Goal: Information Seeking & Learning: Check status

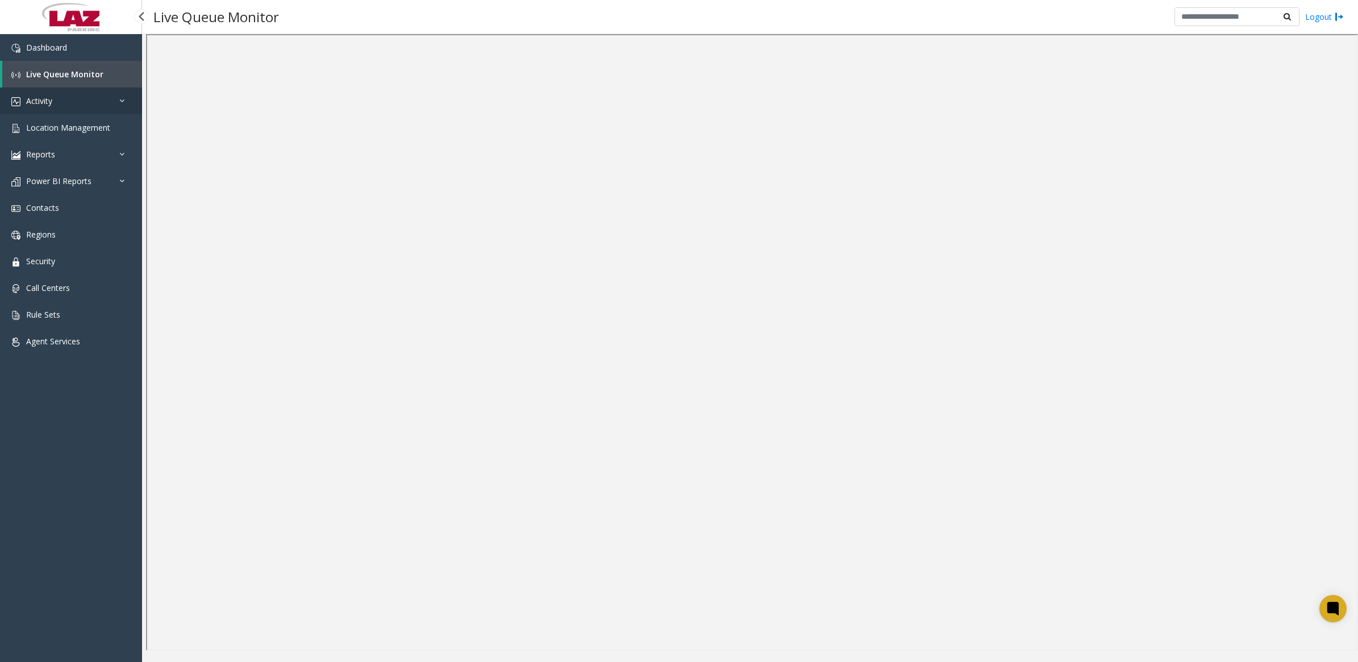
click at [36, 101] on span "Activity" at bounding box center [39, 100] width 26 height 11
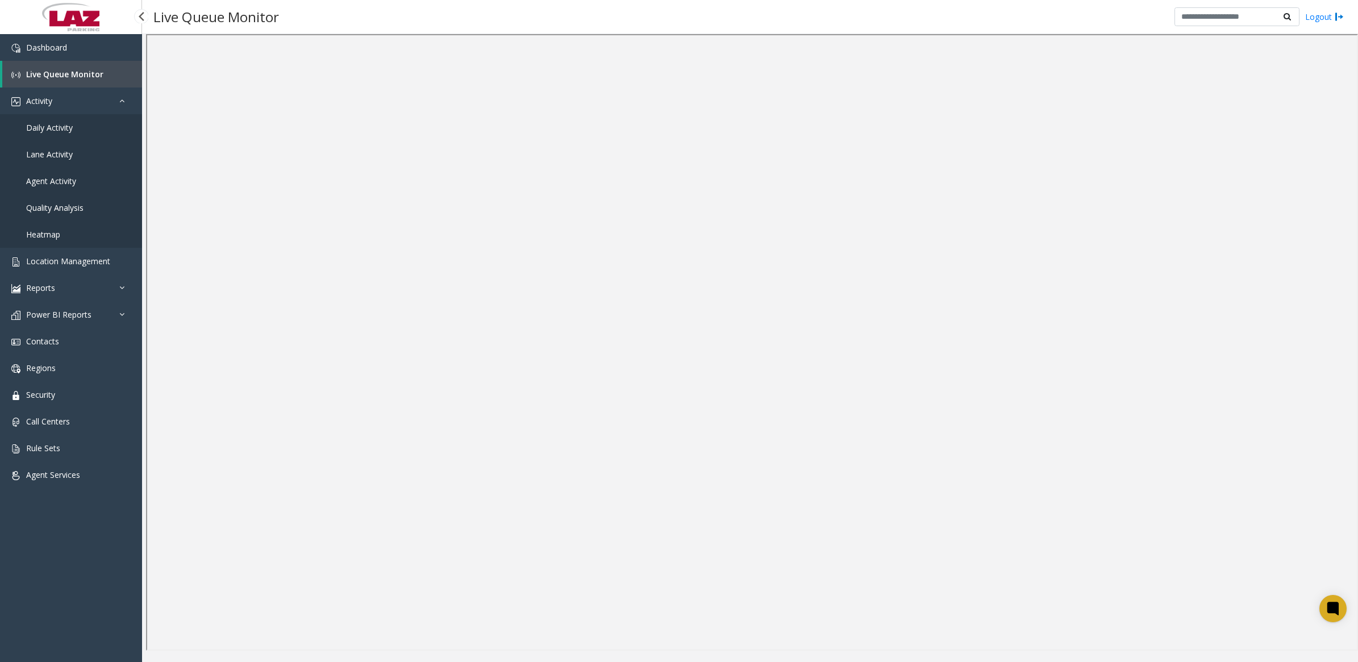
click at [46, 127] on span "Daily Activity" at bounding box center [49, 127] width 47 height 11
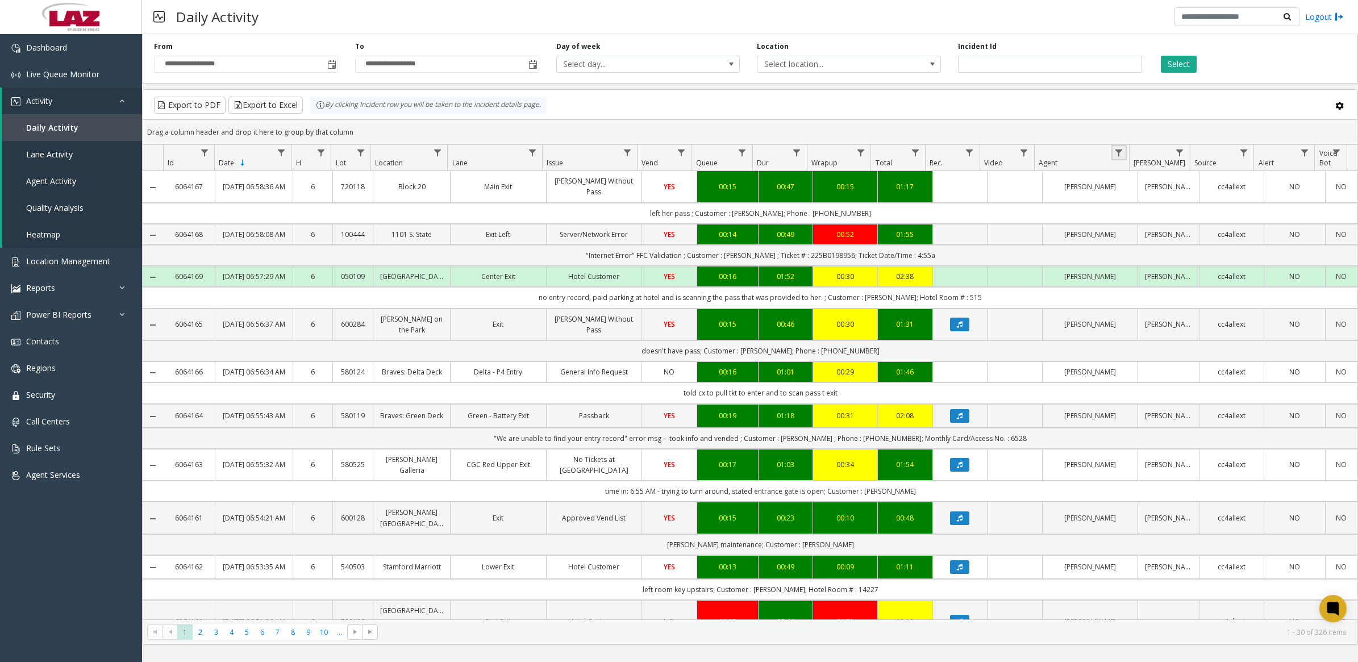
click at [1116, 148] on link "Data table" at bounding box center [1118, 152] width 15 height 15
click at [1132, 202] on input "Agent Filter" at bounding box center [1167, 202] width 97 height 19
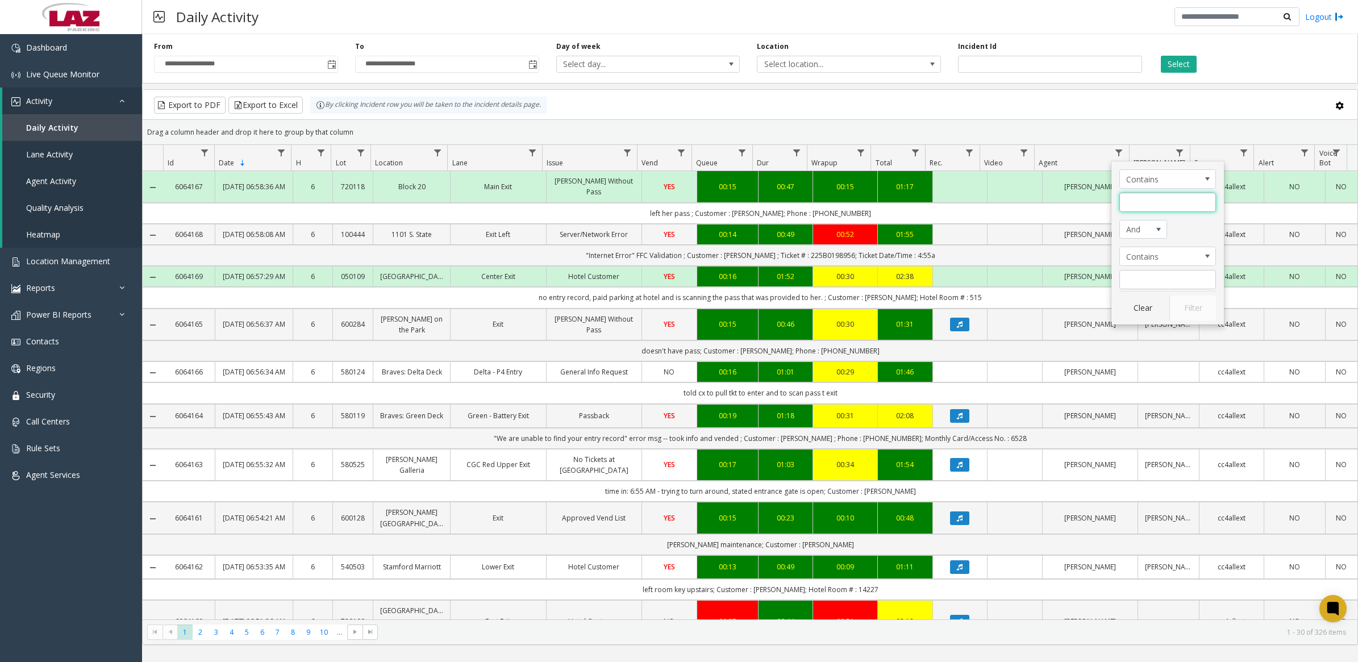
click at [1132, 203] on input "Agent Filter" at bounding box center [1167, 202] width 97 height 19
type input "****"
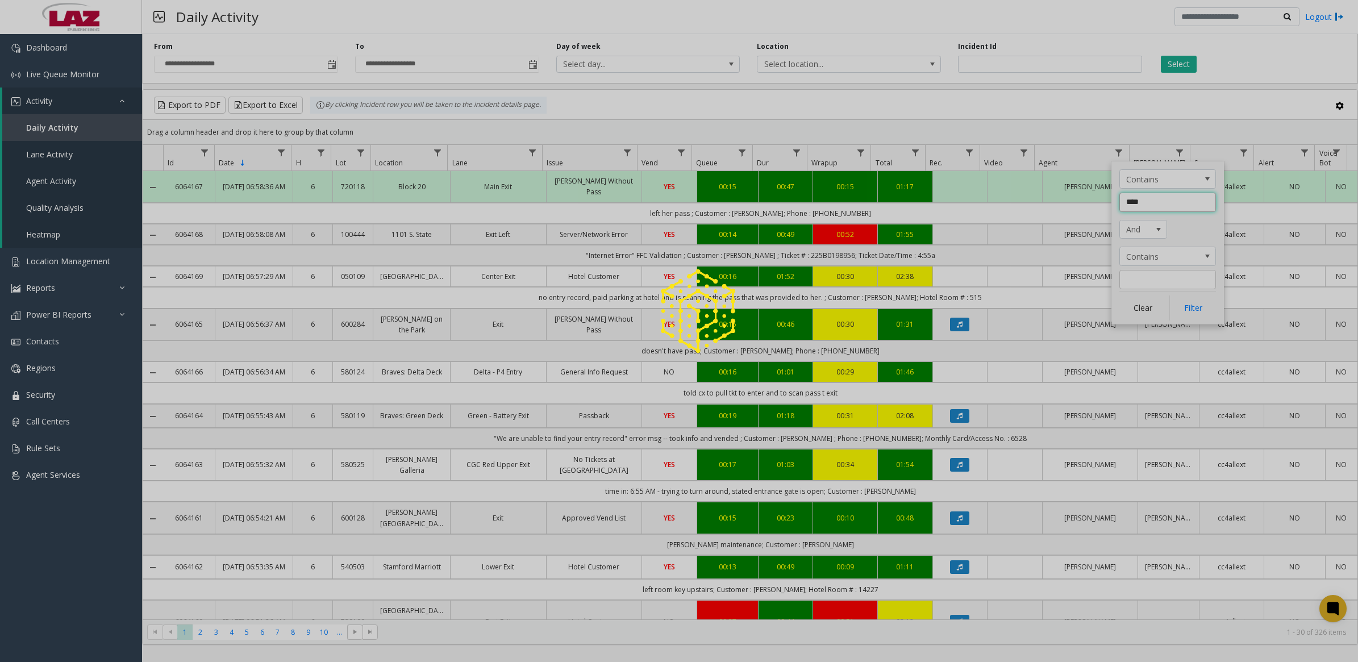
click button "Filter" at bounding box center [1192, 307] width 47 height 25
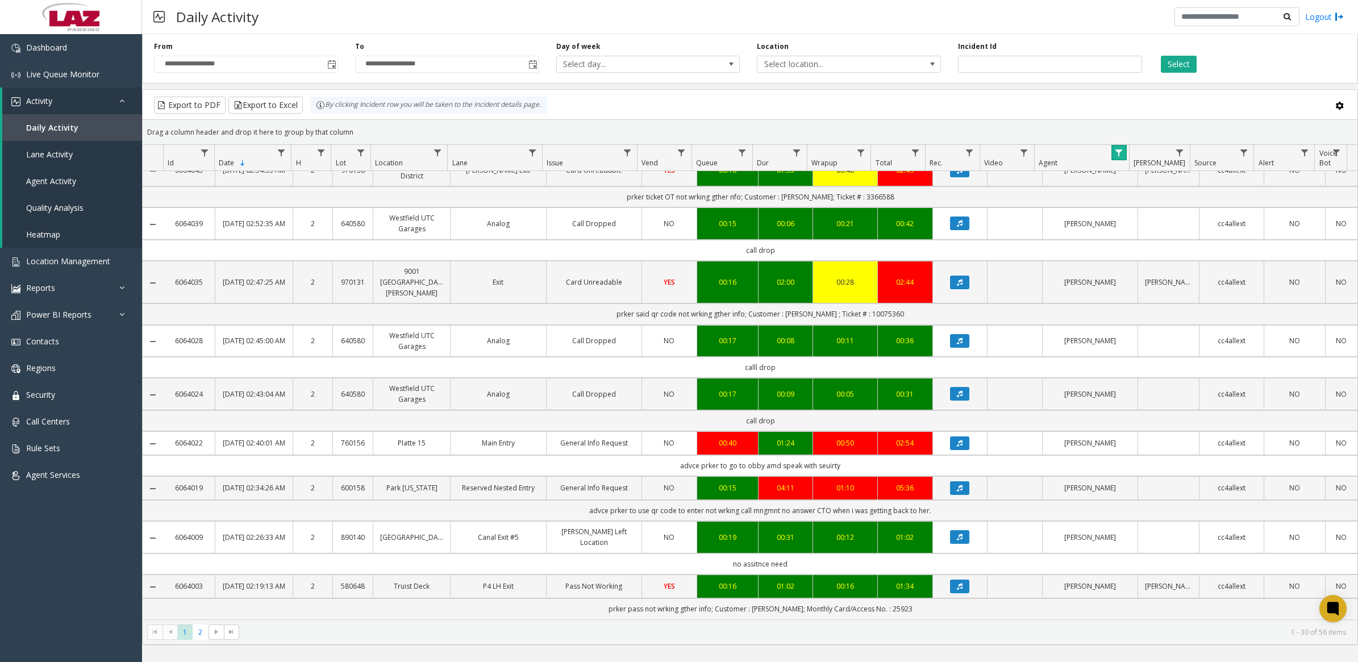
scroll to position [1162, 0]
click at [202, 636] on span "2" at bounding box center [200, 631] width 15 height 15
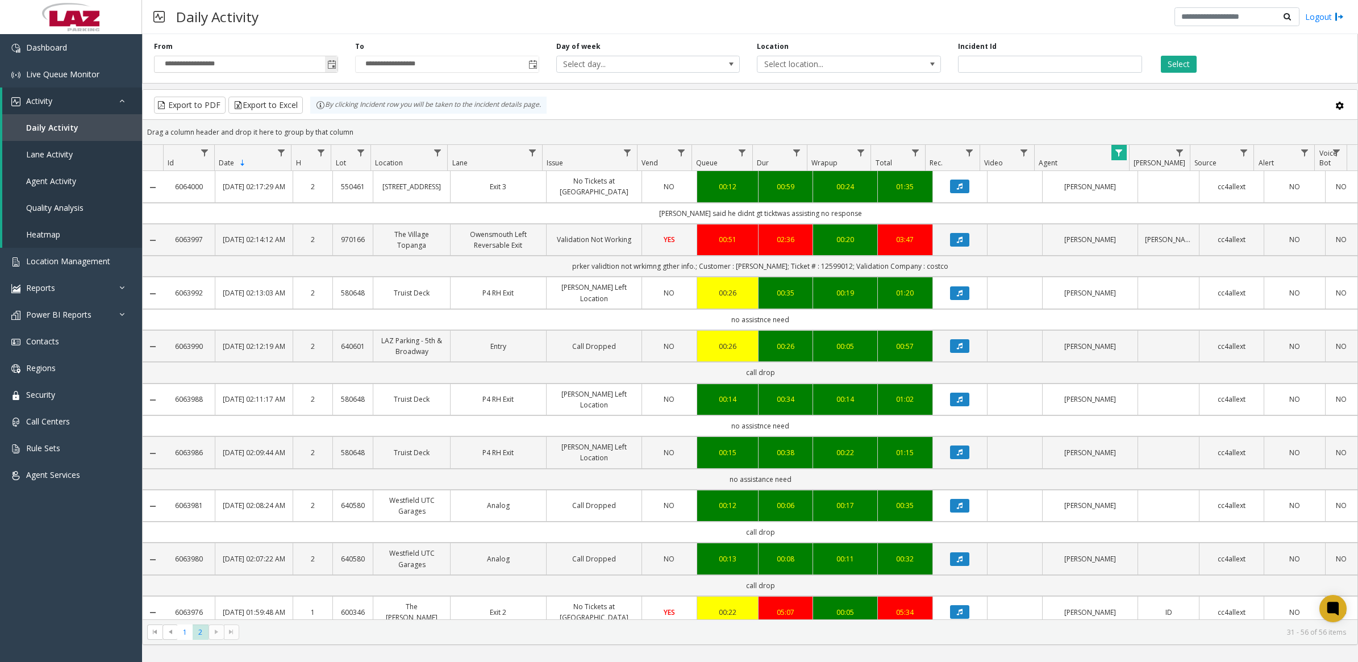
click at [334, 63] on span "Toggle popup" at bounding box center [331, 64] width 9 height 9
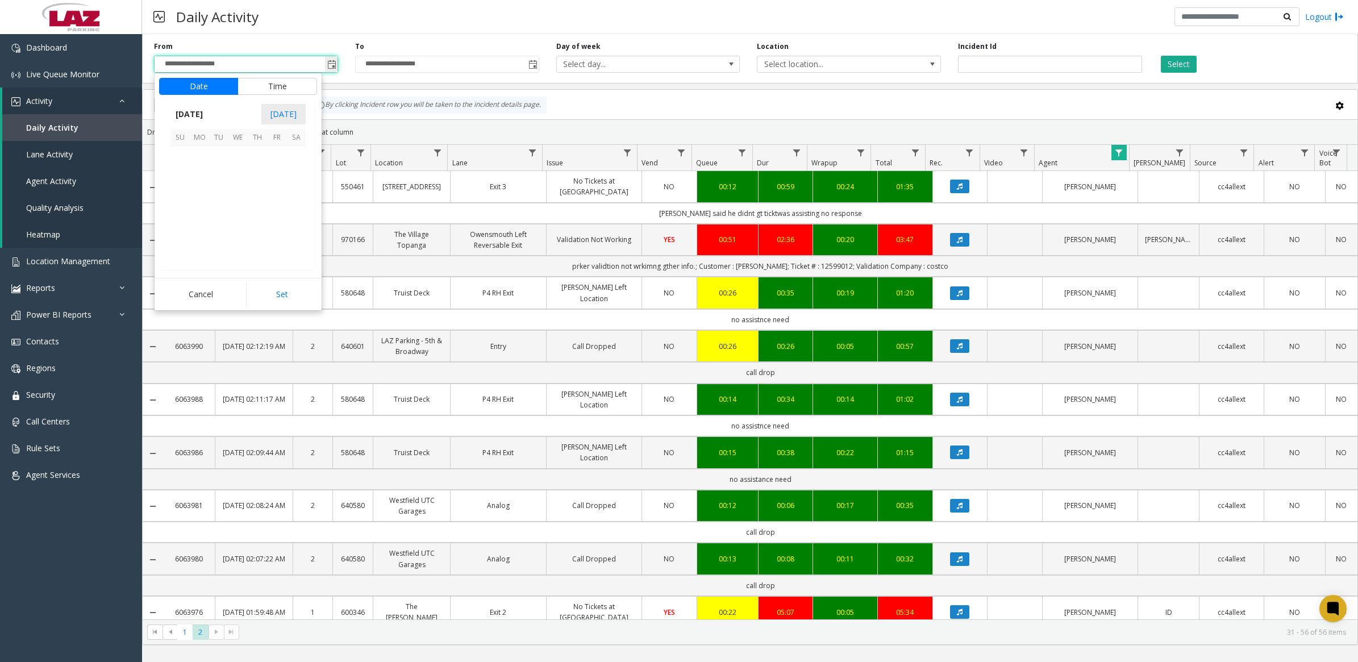
scroll to position [203662, 0]
click at [236, 216] on span "20" at bounding box center [237, 214] width 19 height 19
click at [188, 193] on li "9" at bounding box center [187, 197] width 40 height 17
click at [294, 220] on li "PM" at bounding box center [299, 214] width 40 height 17
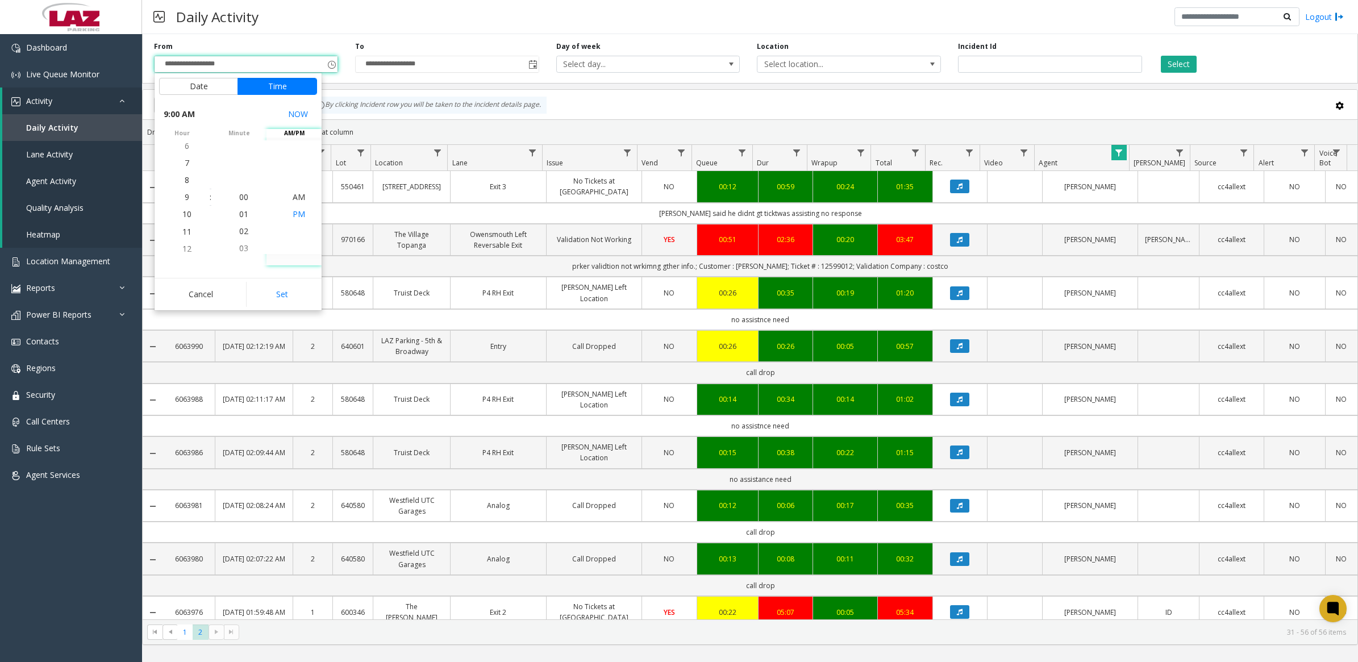
scroll to position [17, 0]
click at [297, 296] on button "Set" at bounding box center [282, 294] width 72 height 25
type input "**********"
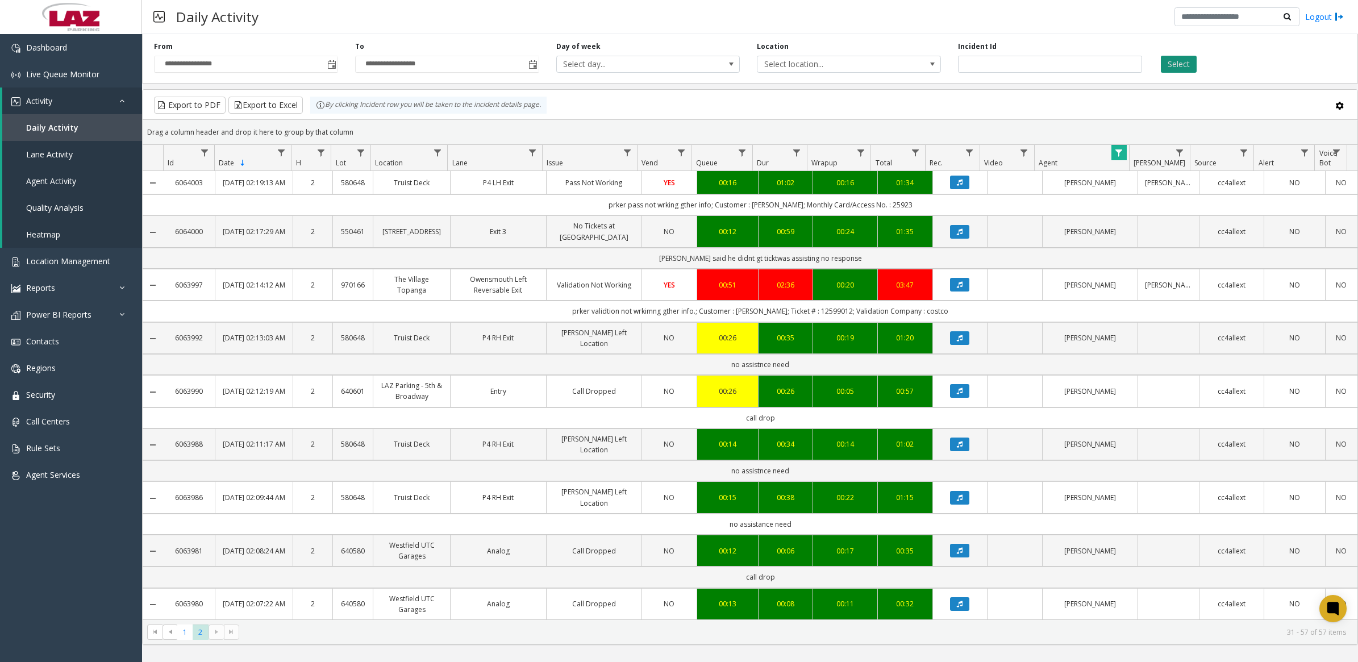
click at [1170, 60] on button "Select" at bounding box center [1179, 64] width 36 height 17
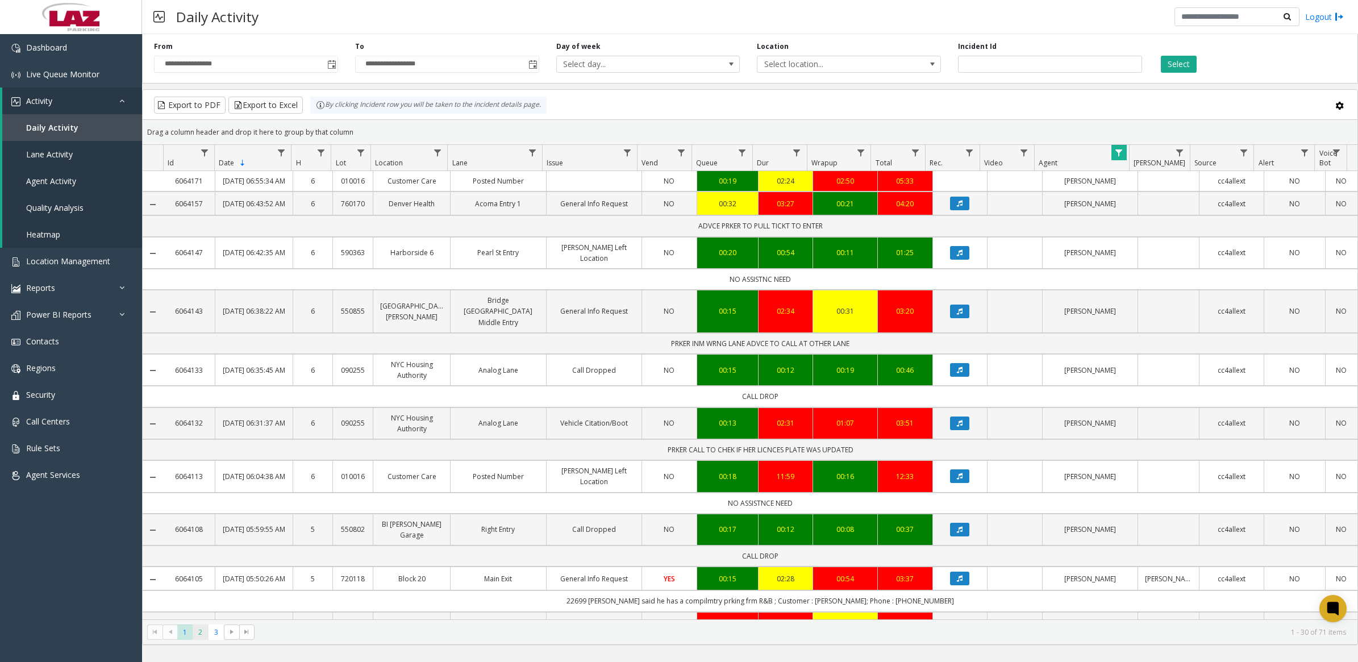
click at [203, 638] on span "2" at bounding box center [200, 631] width 15 height 15
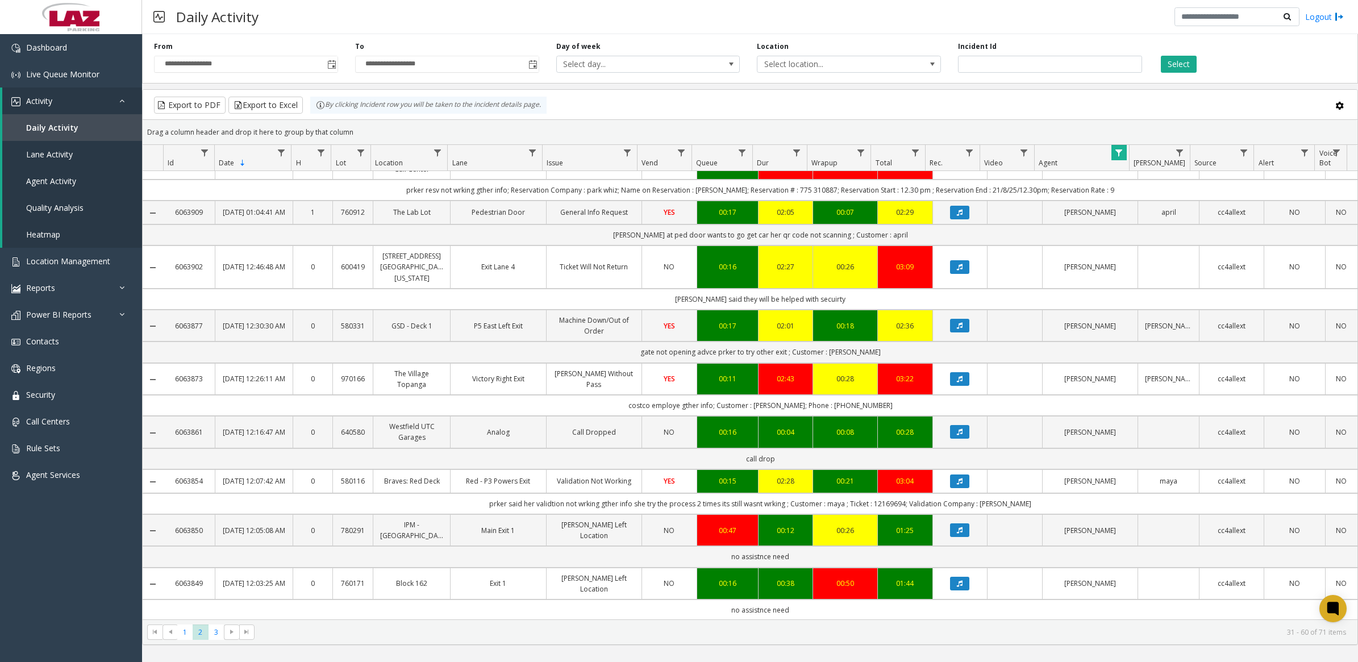
scroll to position [1174, 0]
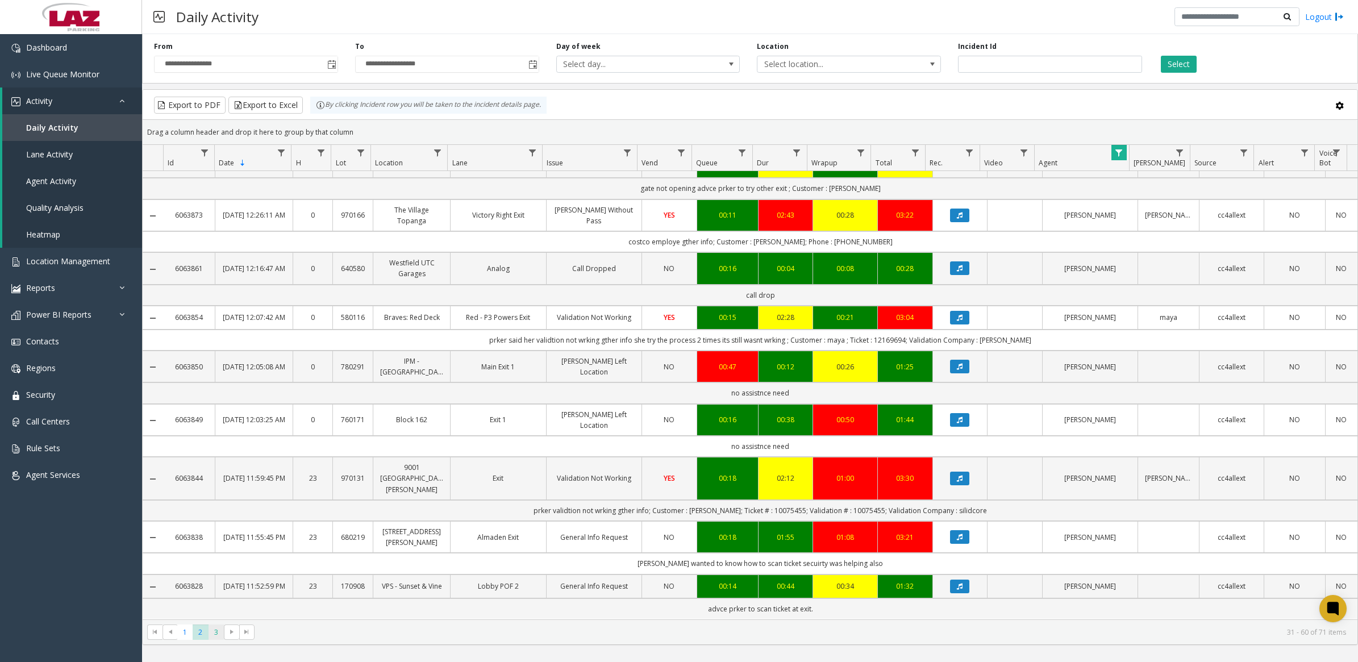
click at [219, 632] on span "3" at bounding box center [215, 631] width 15 height 15
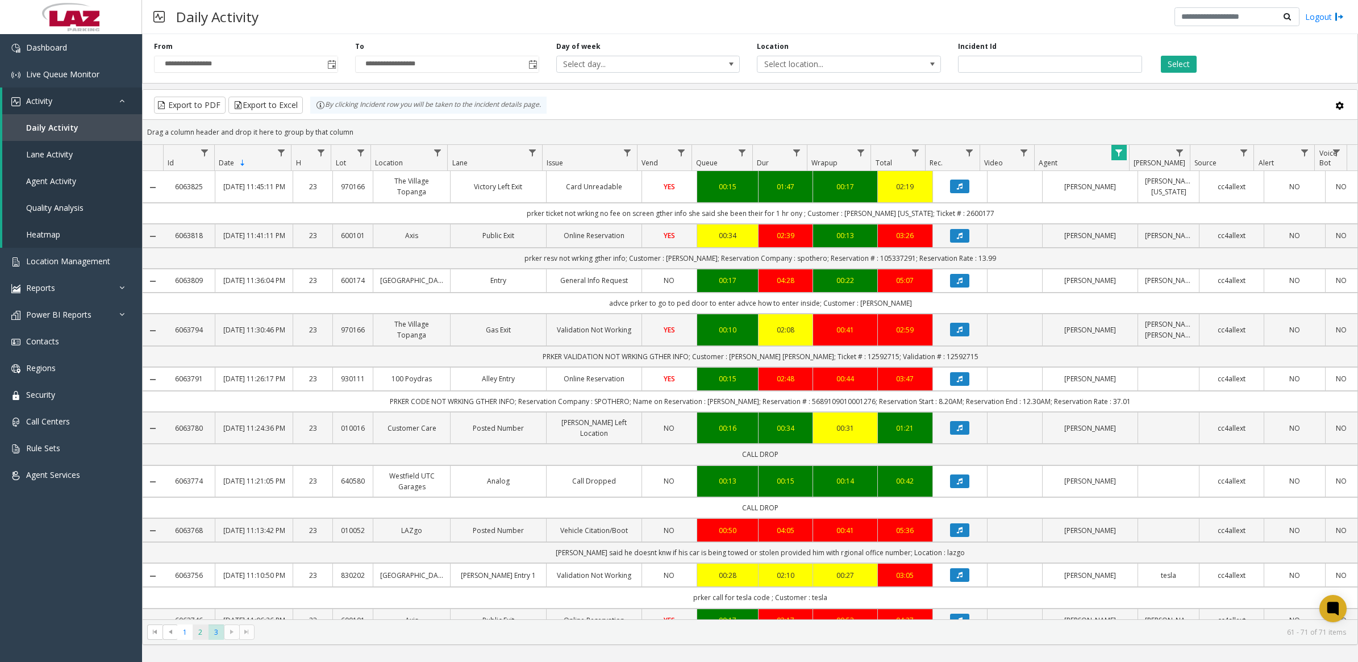
click at [199, 637] on span "2" at bounding box center [200, 631] width 15 height 15
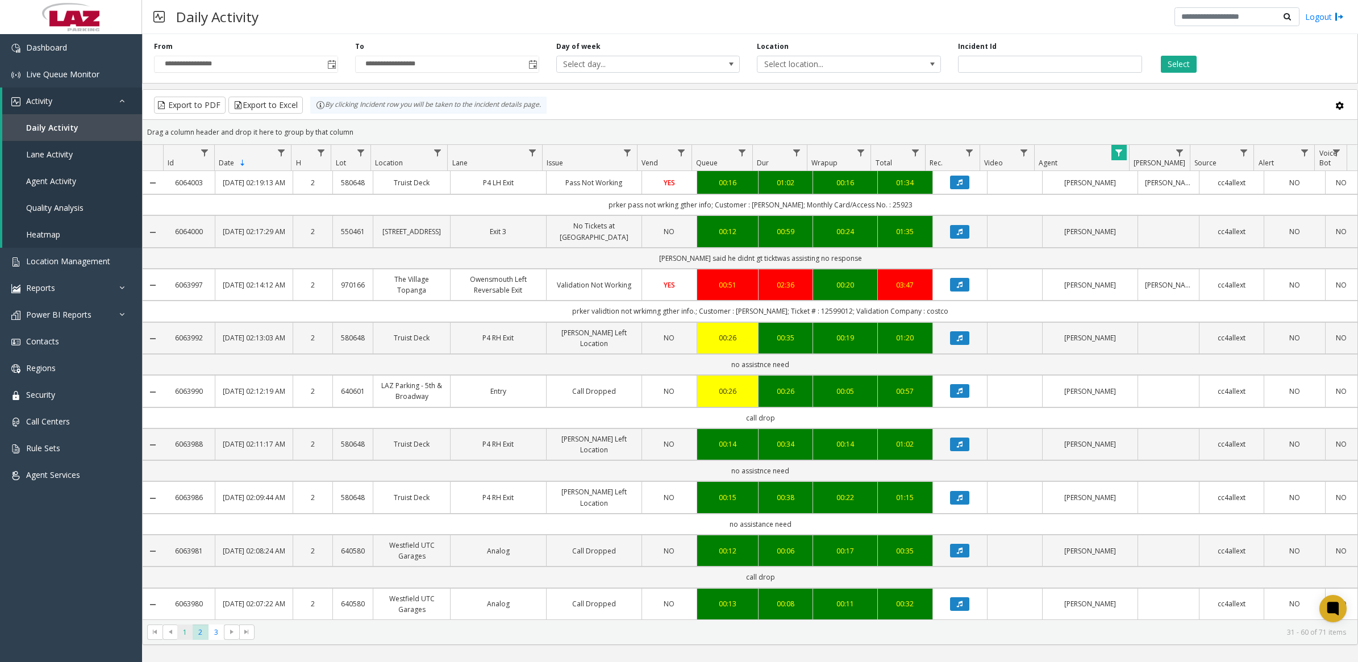
click at [185, 629] on span "1" at bounding box center [184, 631] width 15 height 15
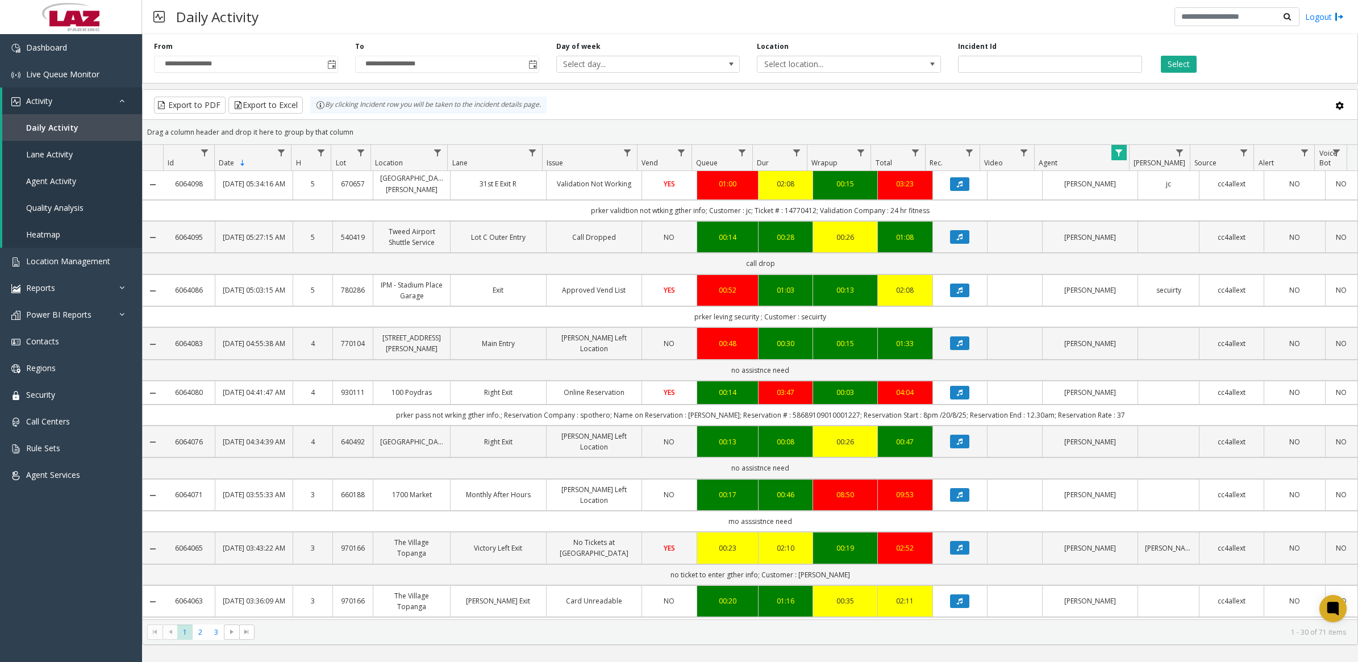
scroll to position [568, 0]
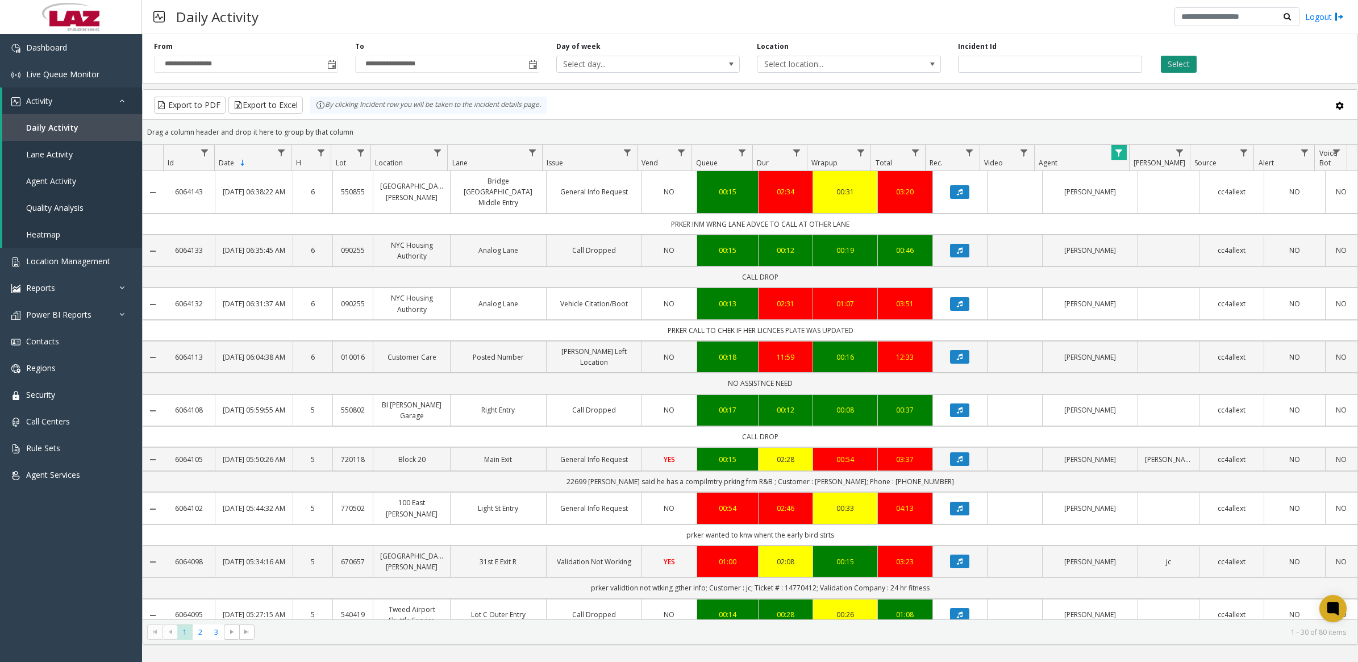
click at [1177, 69] on button "Select" at bounding box center [1179, 64] width 36 height 17
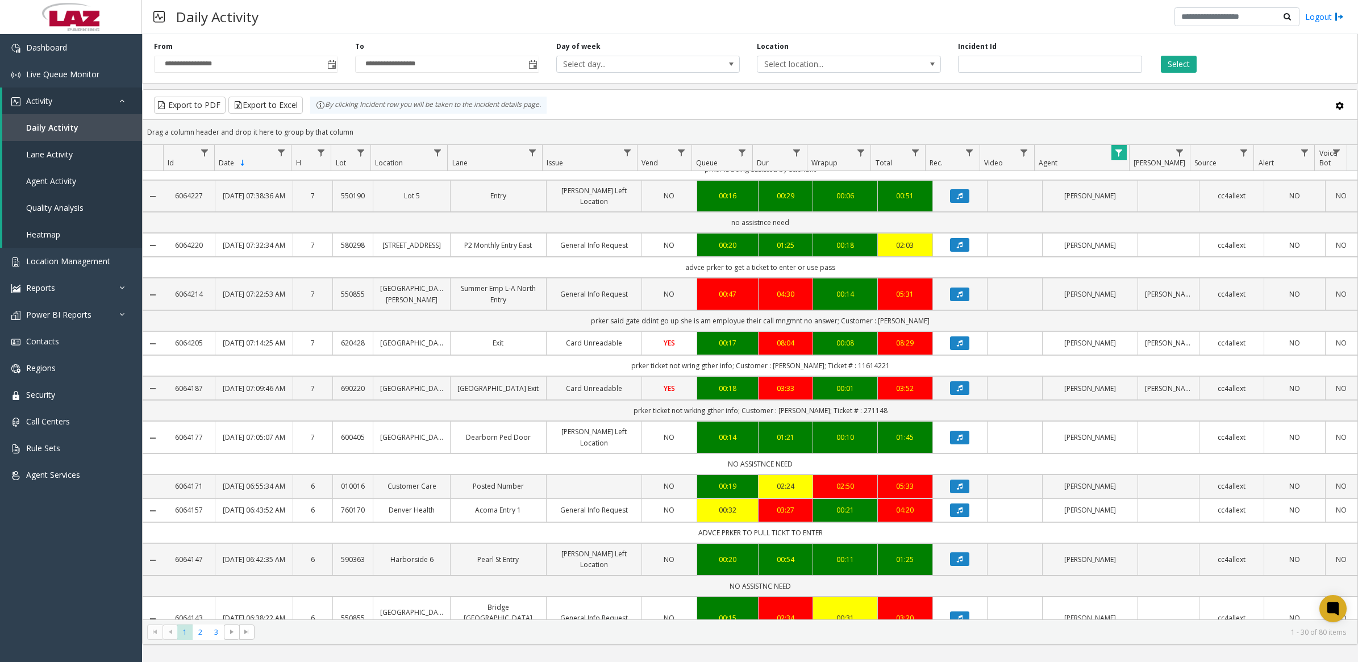
scroll to position [0, 0]
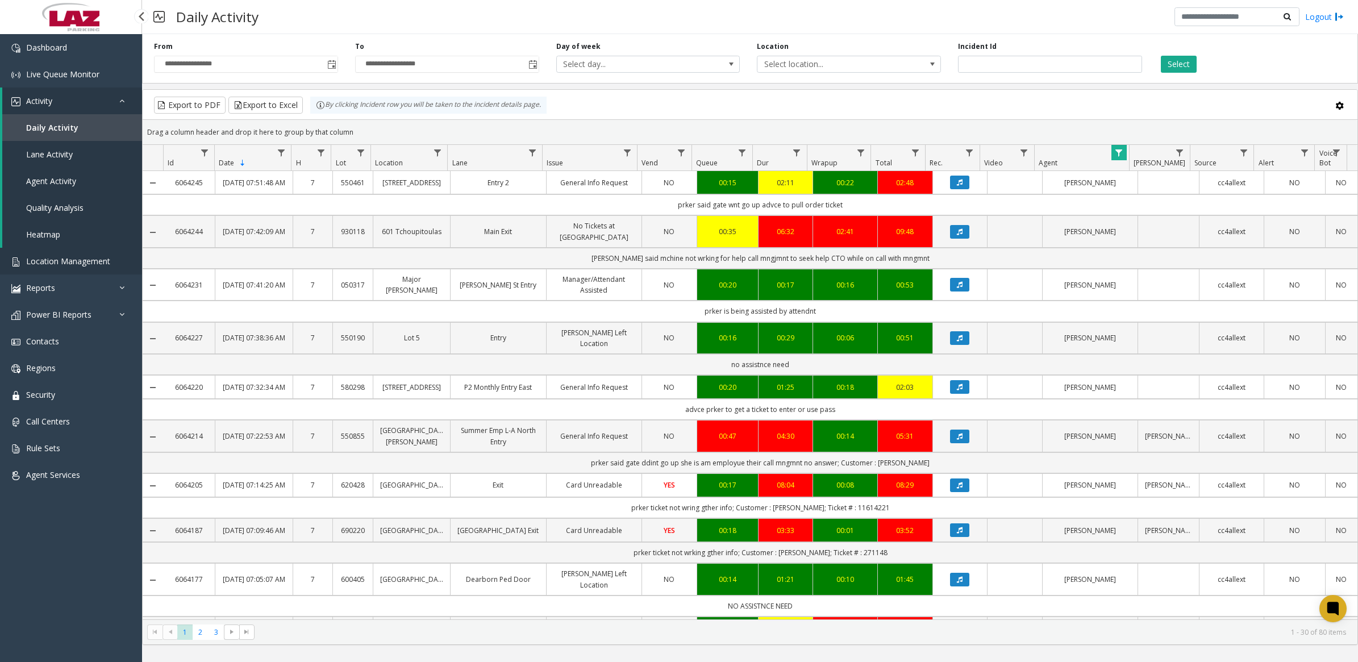
click at [66, 264] on span "Location Management" at bounding box center [68, 261] width 84 height 11
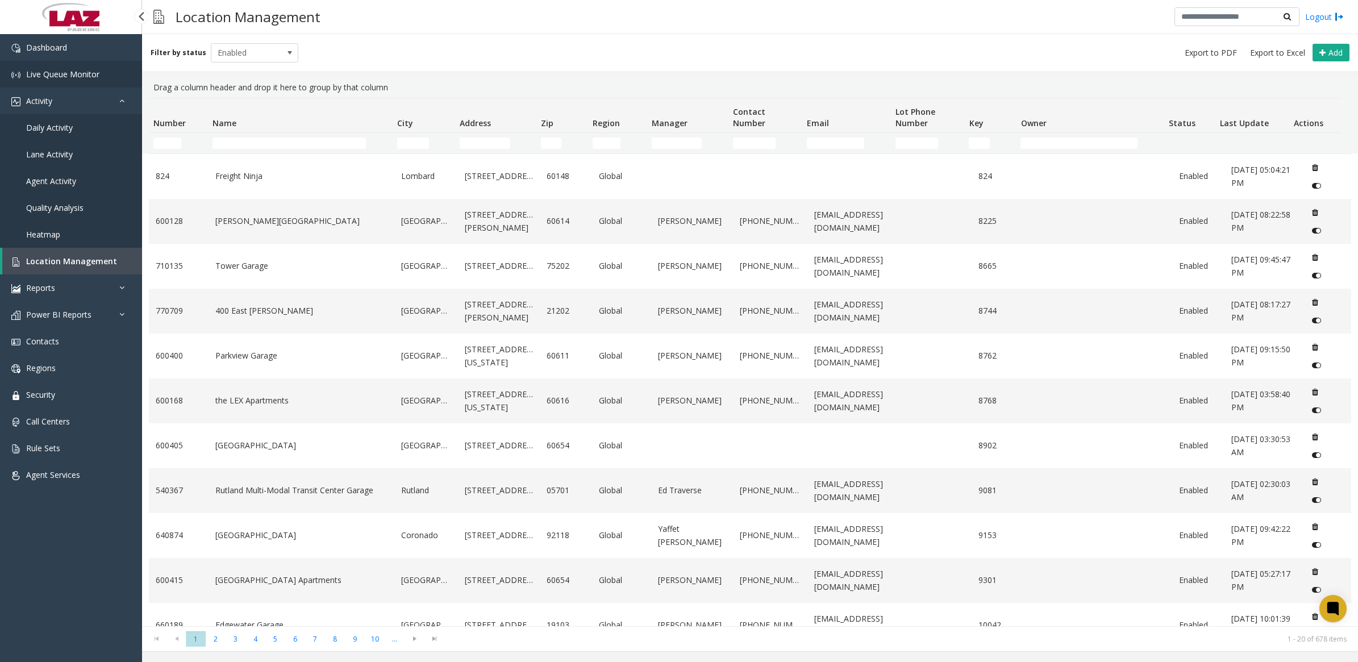
click at [89, 66] on link "Live Queue Monitor" at bounding box center [71, 74] width 142 height 27
